Goal: Information Seeking & Learning: Check status

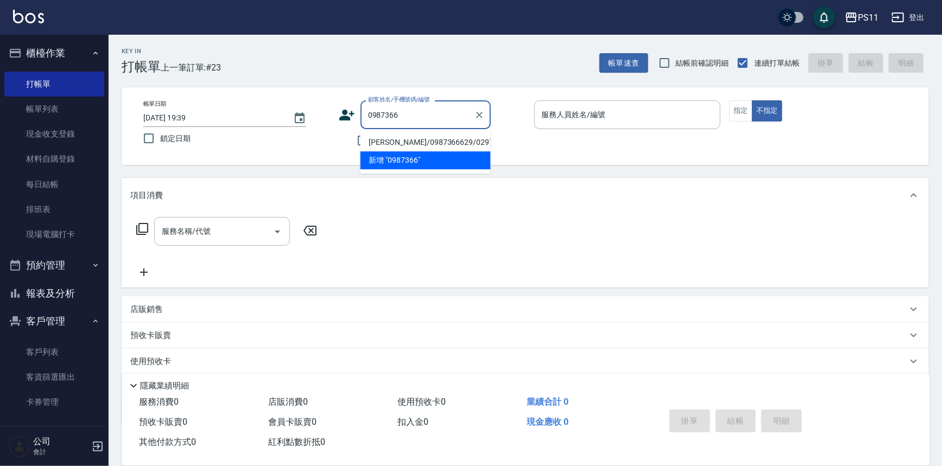
click at [442, 143] on li "[PERSON_NAME]/0987366629/0297" at bounding box center [425, 143] width 130 height 18
type input "[PERSON_NAME]/0987366629/0297"
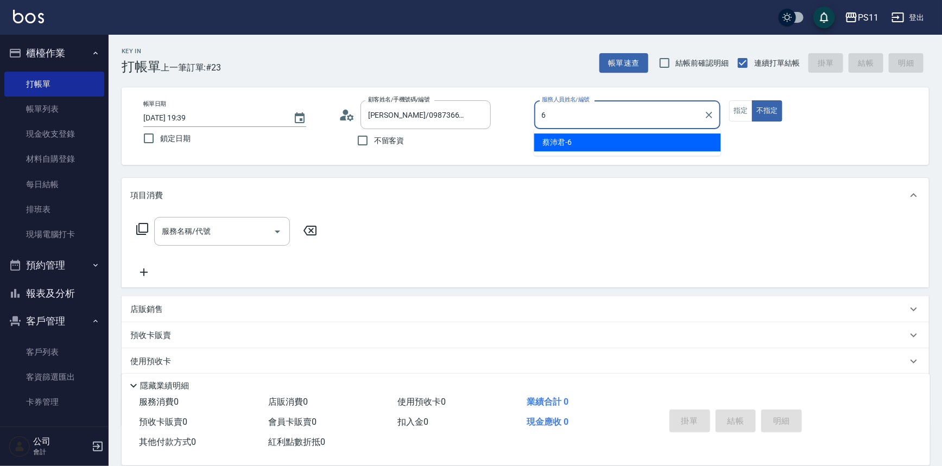
type input "[PERSON_NAME]6"
type button "false"
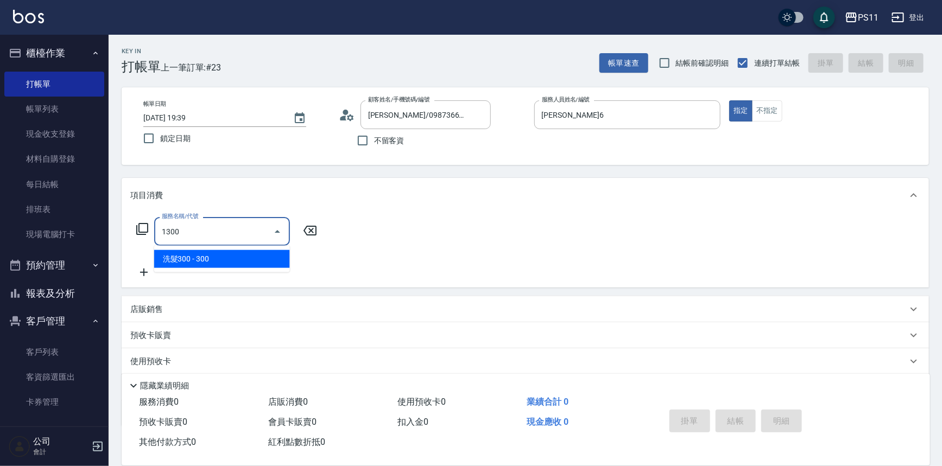
type input "洗髮300(1300)"
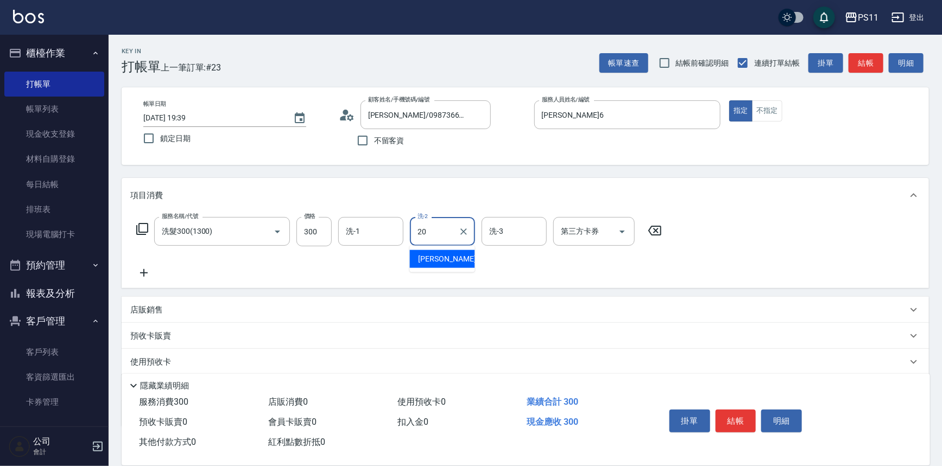
type input "[PERSON_NAME]-20"
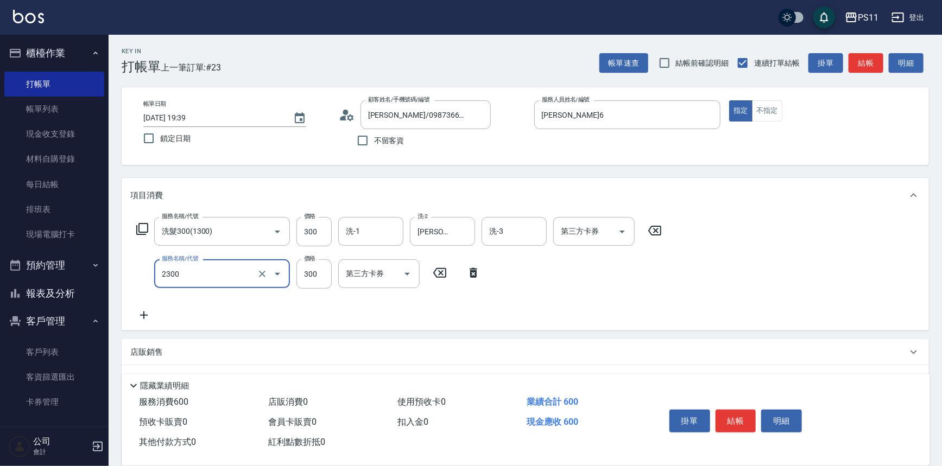
type input "剪髮(2300)"
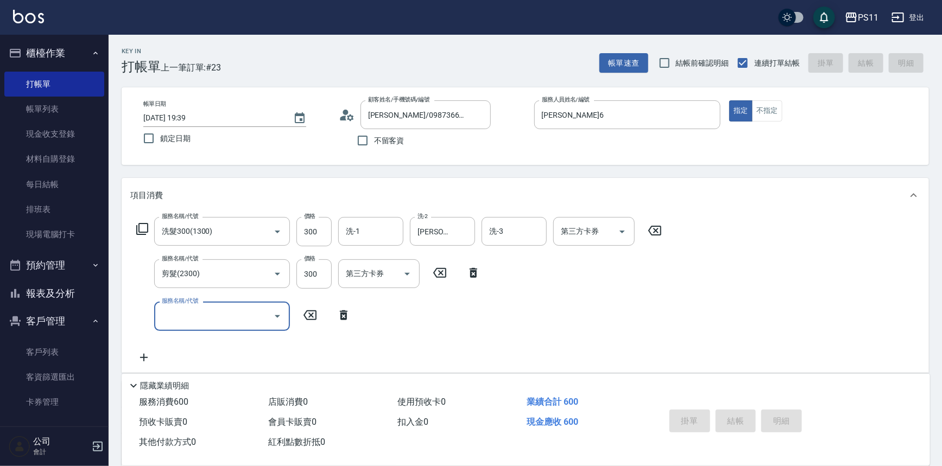
type input "[DATE] 20:16"
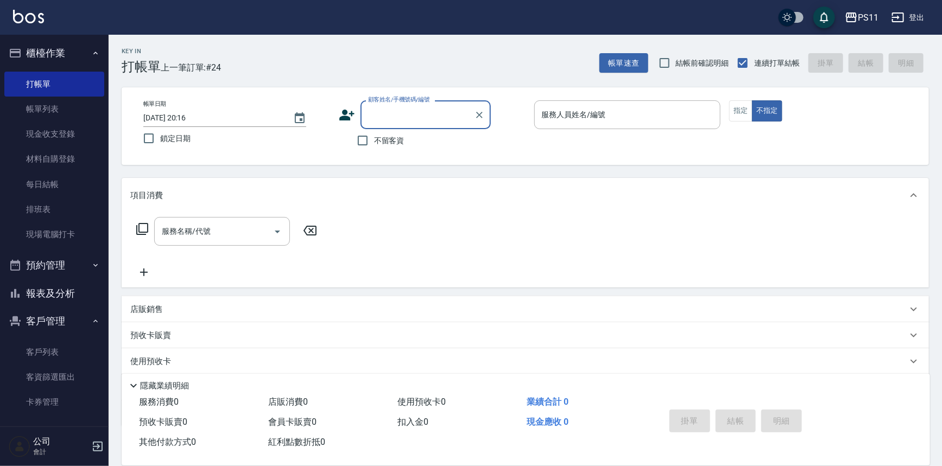
drag, startPoint x: 77, startPoint y: 298, endPoint x: 85, endPoint y: 289, distance: 12.3
click at [77, 298] on button "報表及分析" at bounding box center [54, 294] width 100 height 28
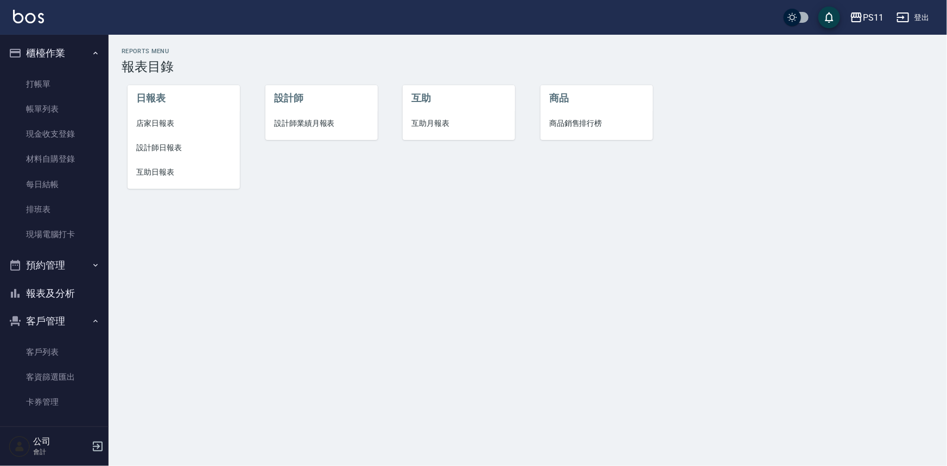
click at [155, 130] on li "店家日報表" at bounding box center [184, 123] width 112 height 24
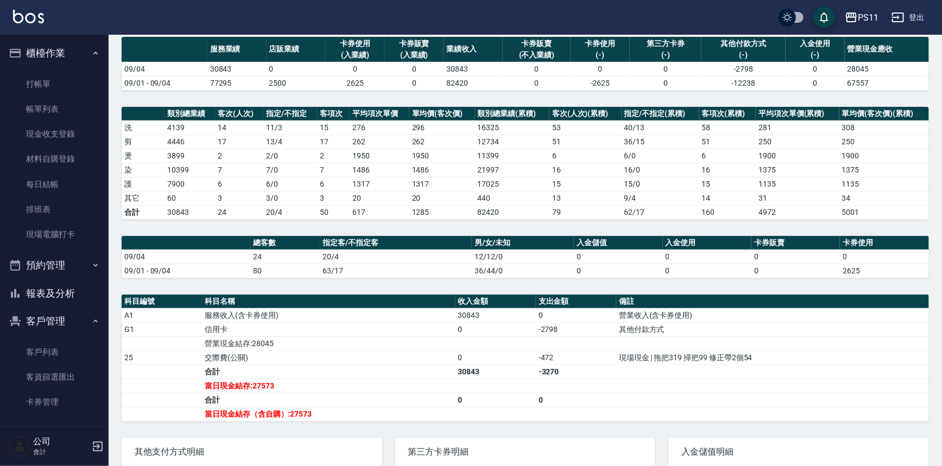
scroll to position [98, 0]
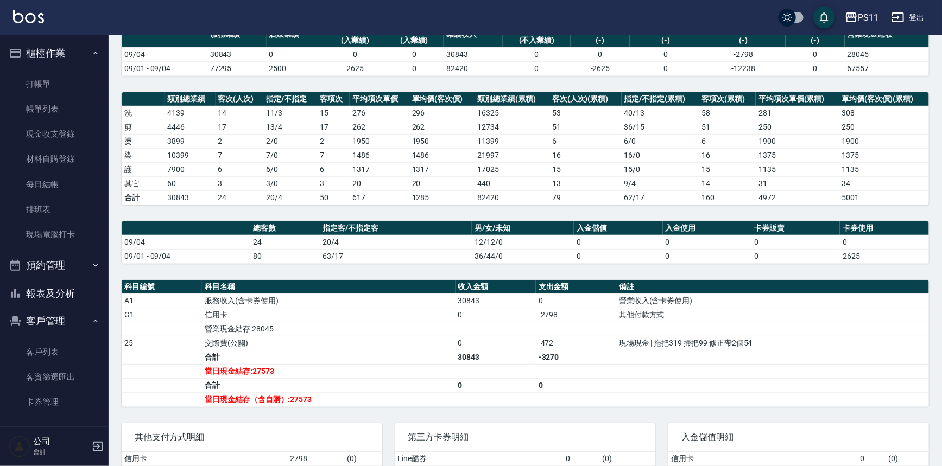
click at [396, 186] on td "20" at bounding box center [379, 183] width 59 height 14
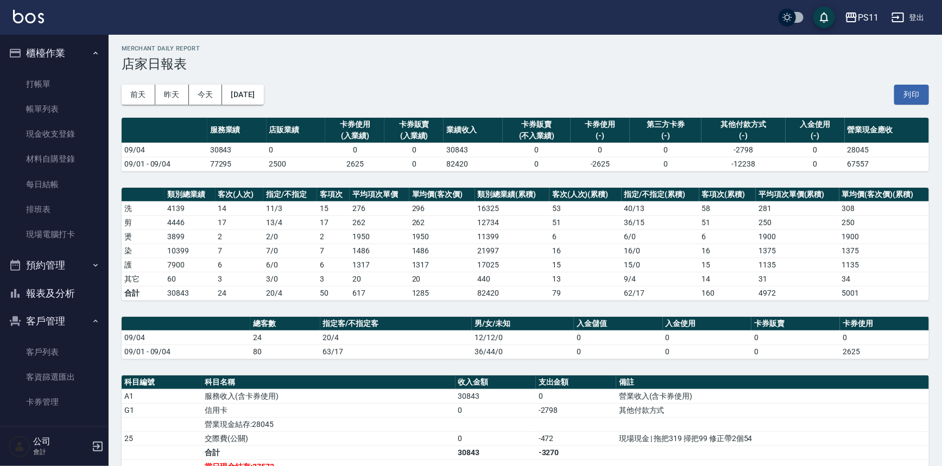
scroll to position [0, 0]
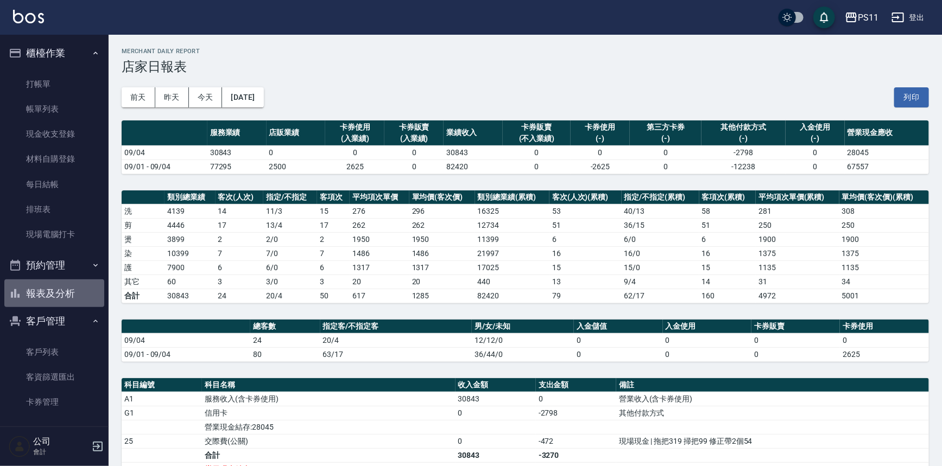
click at [74, 288] on button "報表及分析" at bounding box center [54, 294] width 100 height 28
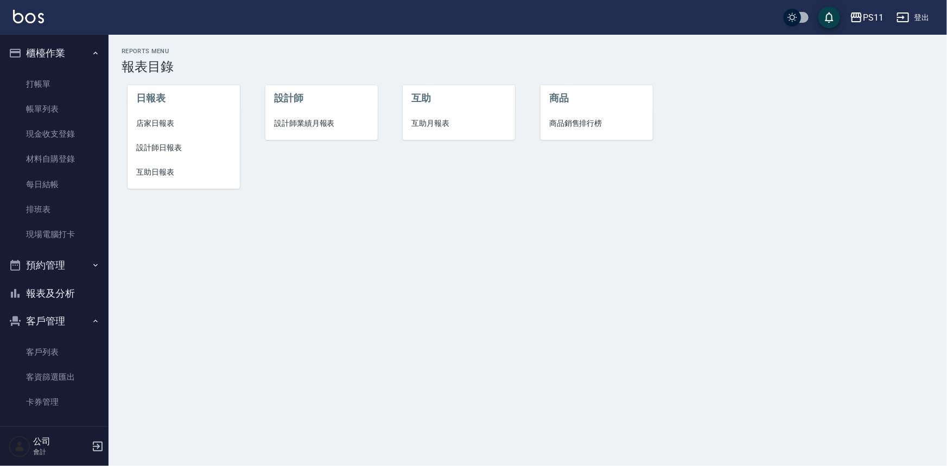
click at [152, 175] on span "互助日報表" at bounding box center [183, 172] width 95 height 11
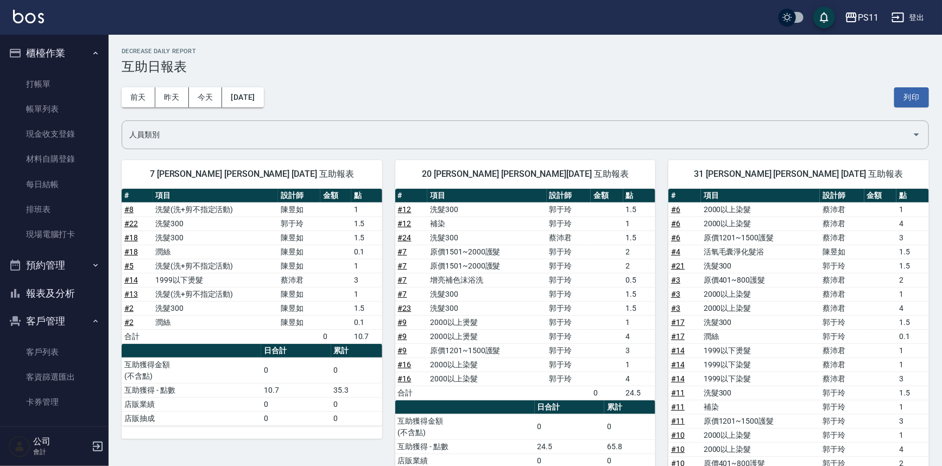
click at [461, 308] on td "洗髮300" at bounding box center [486, 308] width 119 height 14
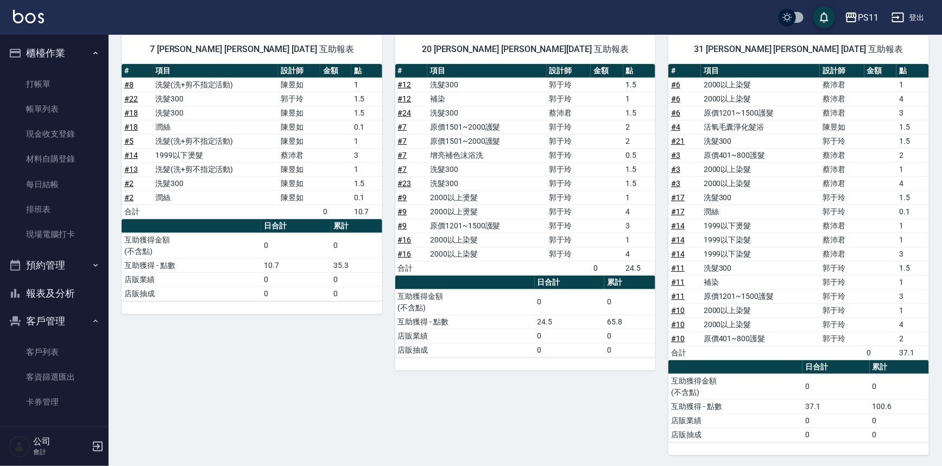
click at [81, 291] on button "報表及分析" at bounding box center [54, 294] width 100 height 28
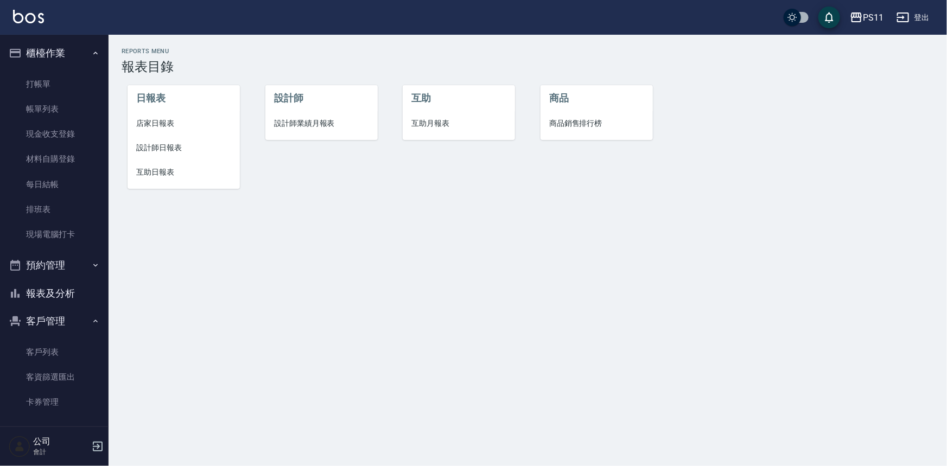
click at [173, 154] on li "設計師日報表" at bounding box center [184, 148] width 112 height 24
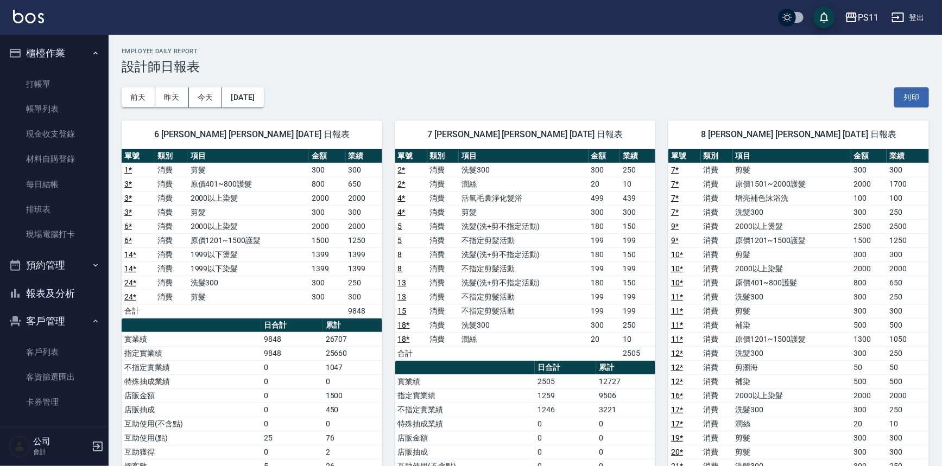
click at [591, 268] on td "199" at bounding box center [604, 269] width 32 height 14
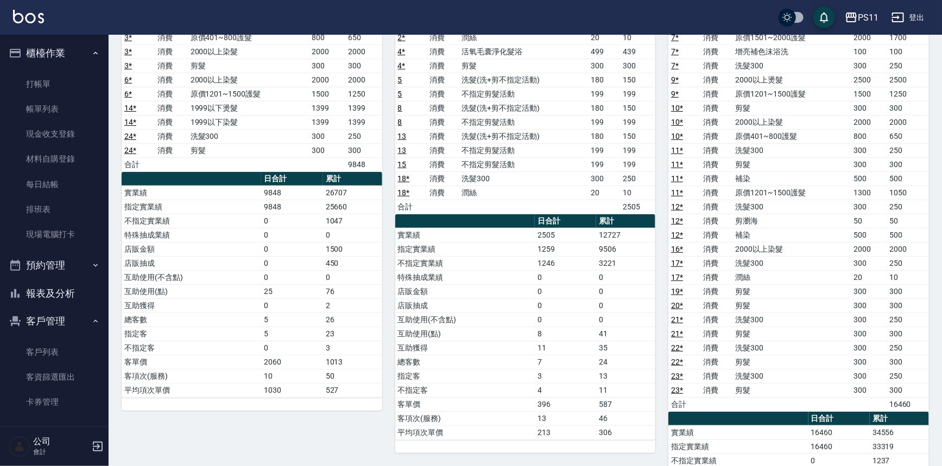
scroll to position [148, 0]
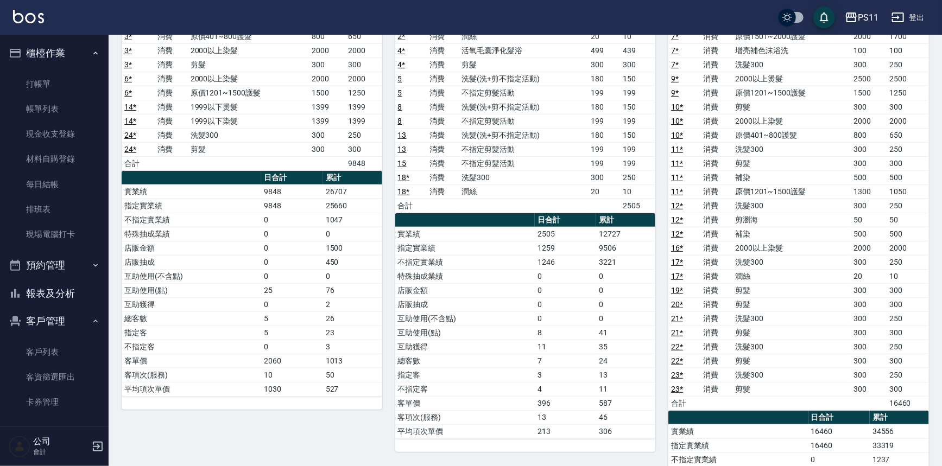
click at [727, 269] on td "消費" at bounding box center [717, 276] width 32 height 14
click at [69, 297] on button "報表及分析" at bounding box center [54, 294] width 100 height 28
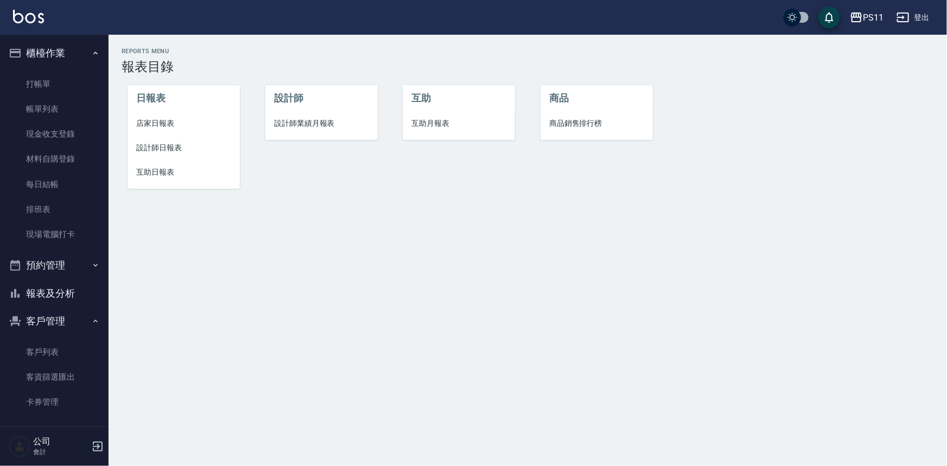
click at [173, 177] on span "互助日報表" at bounding box center [183, 172] width 95 height 11
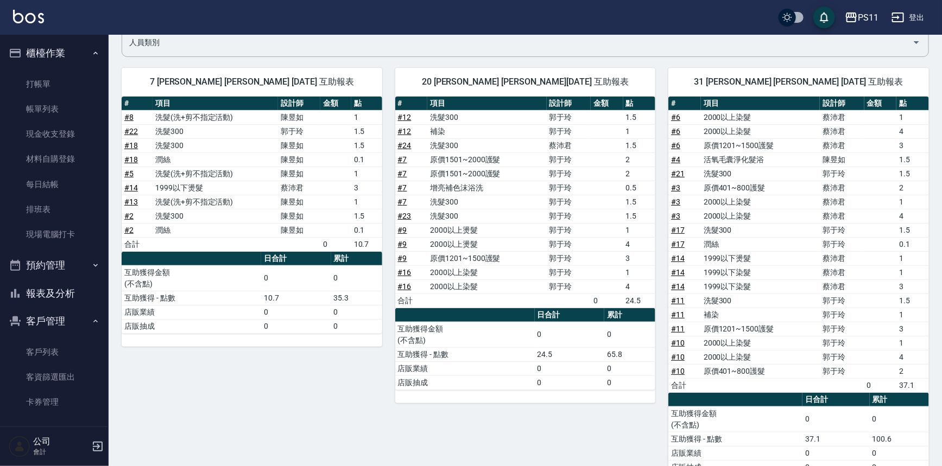
scroll to position [125, 0]
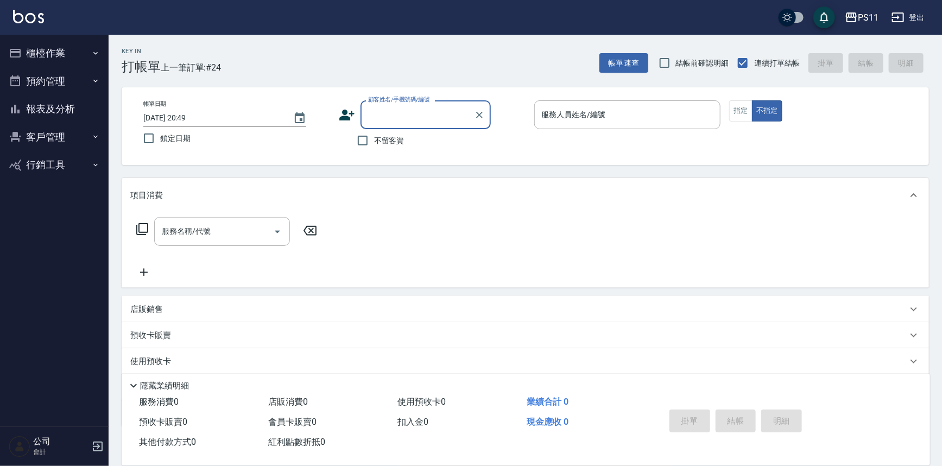
click at [53, 116] on button "報表及分析" at bounding box center [54, 109] width 100 height 28
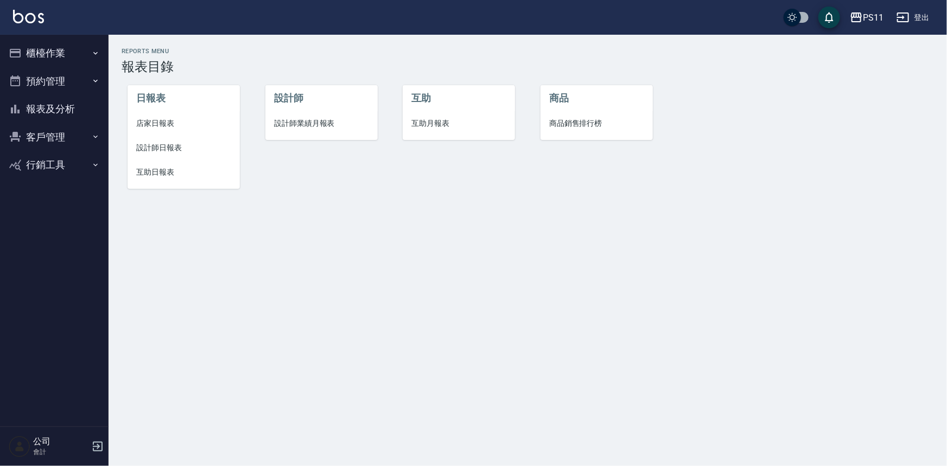
click at [141, 122] on span "店家日報表" at bounding box center [183, 123] width 95 height 11
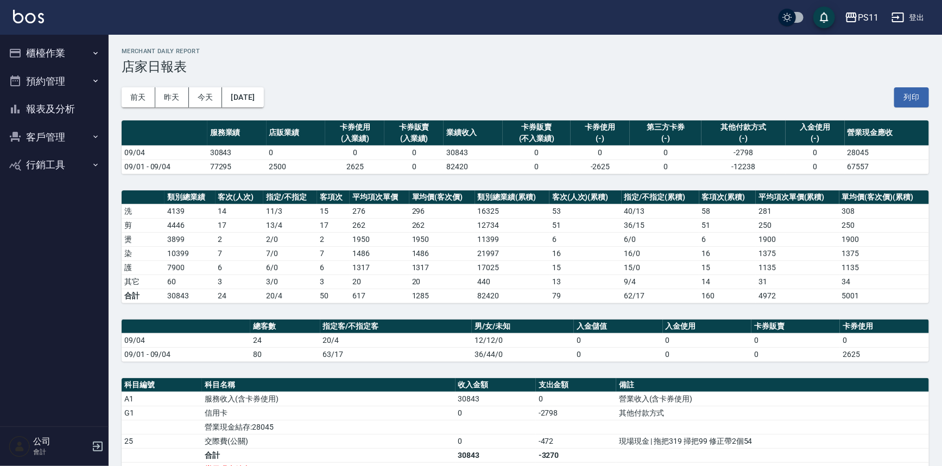
click at [77, 119] on button "報表及分析" at bounding box center [54, 109] width 100 height 28
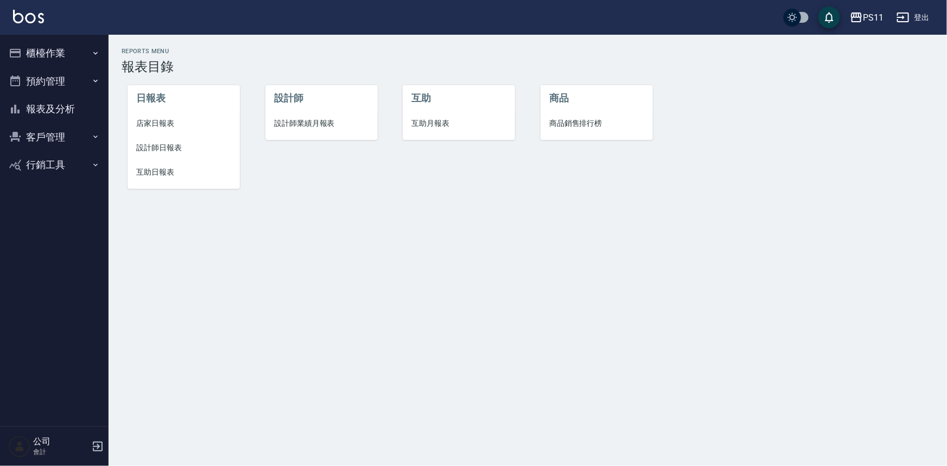
click at [167, 144] on span "設計師日報表" at bounding box center [183, 147] width 95 height 11
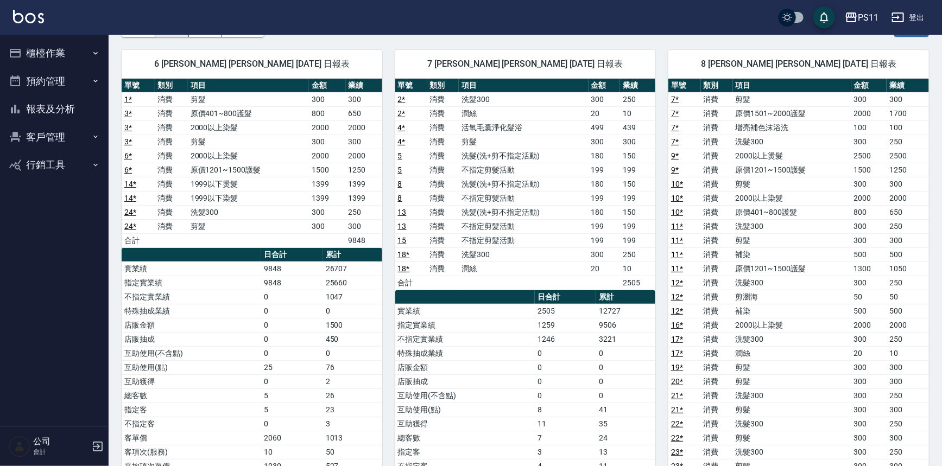
scroll to position [49, 0]
